Goal: Complete application form: Complete application form

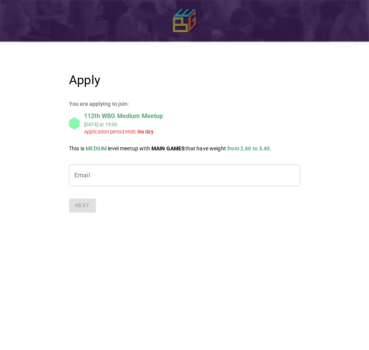
click at [189, 18] on img at bounding box center [184, 20] width 23 height 23
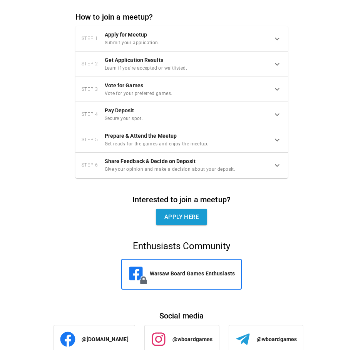
scroll to position [344, 0]
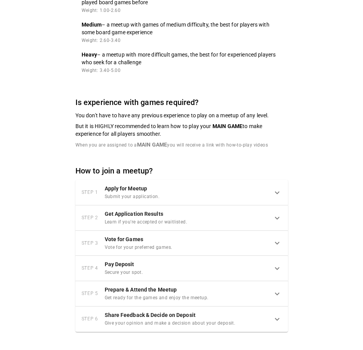
click at [154, 193] on h6 "Apply for Meetup" at bounding box center [132, 189] width 55 height 8
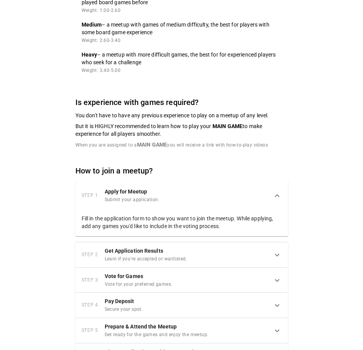
click at [196, 204] on div "Step 1 Apply for Meetup Submit your application." at bounding box center [177, 196] width 191 height 16
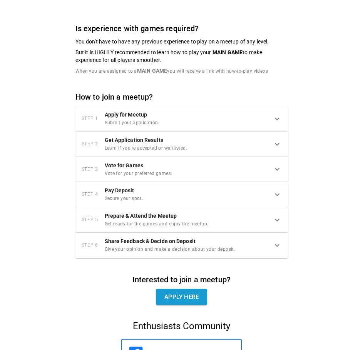
scroll to position [536, 0]
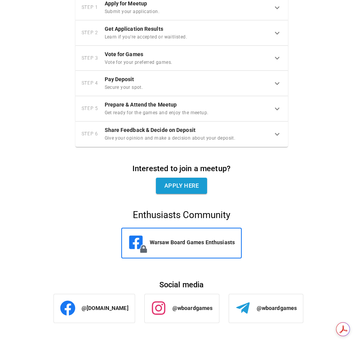
click at [183, 313] on div "@wboardgames" at bounding box center [182, 308] width 62 height 15
